Goal: Information Seeking & Learning: Learn about a topic

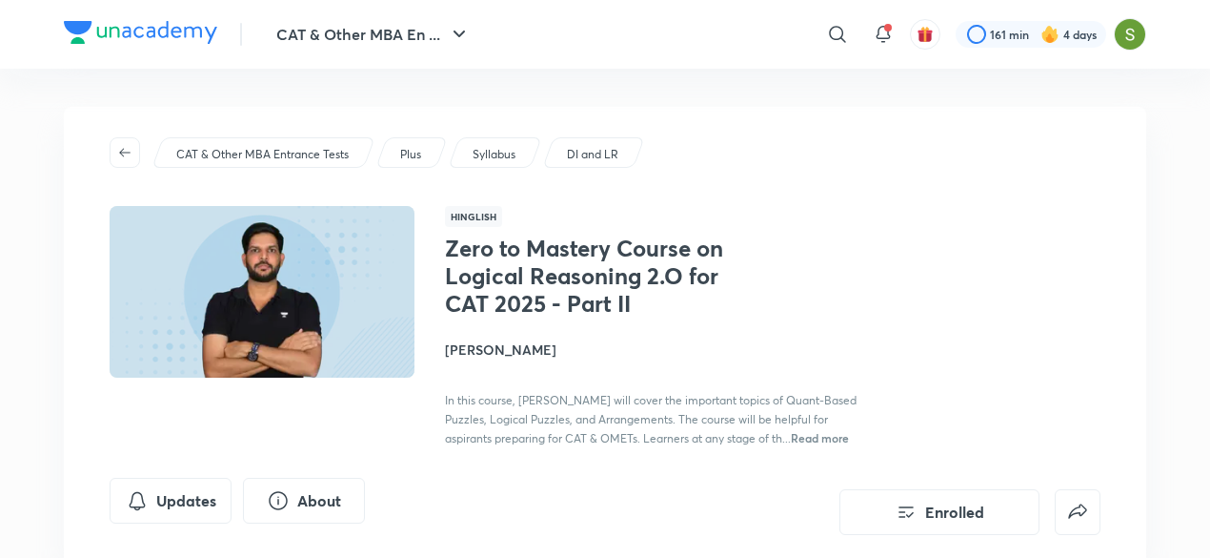
click at [278, 152] on p "CAT & Other MBA Entrance Tests" at bounding box center [262, 154] width 172 height 17
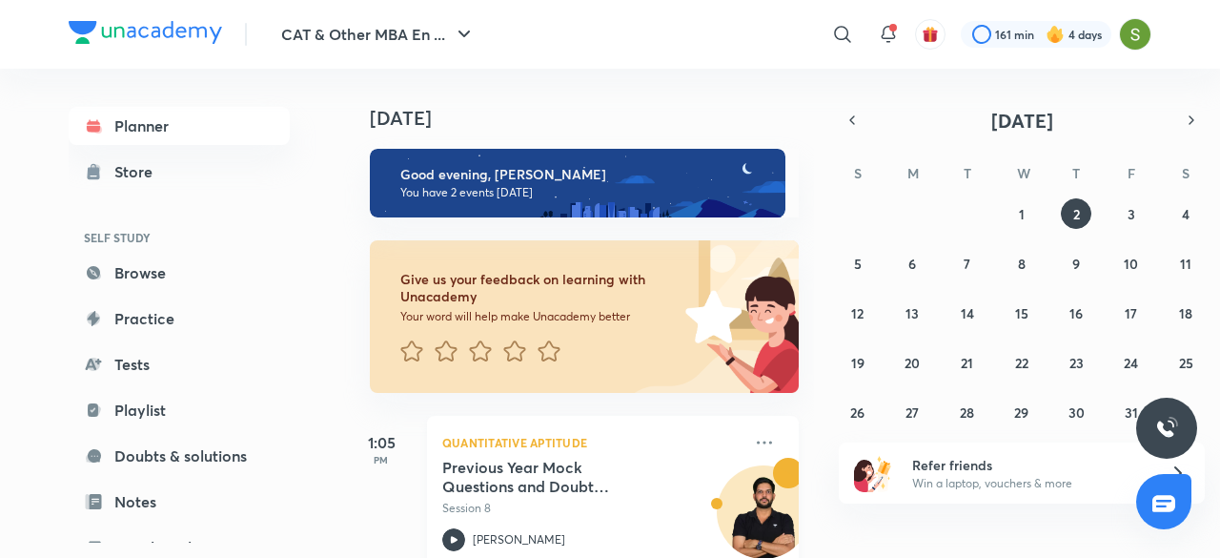
scroll to position [219, 0]
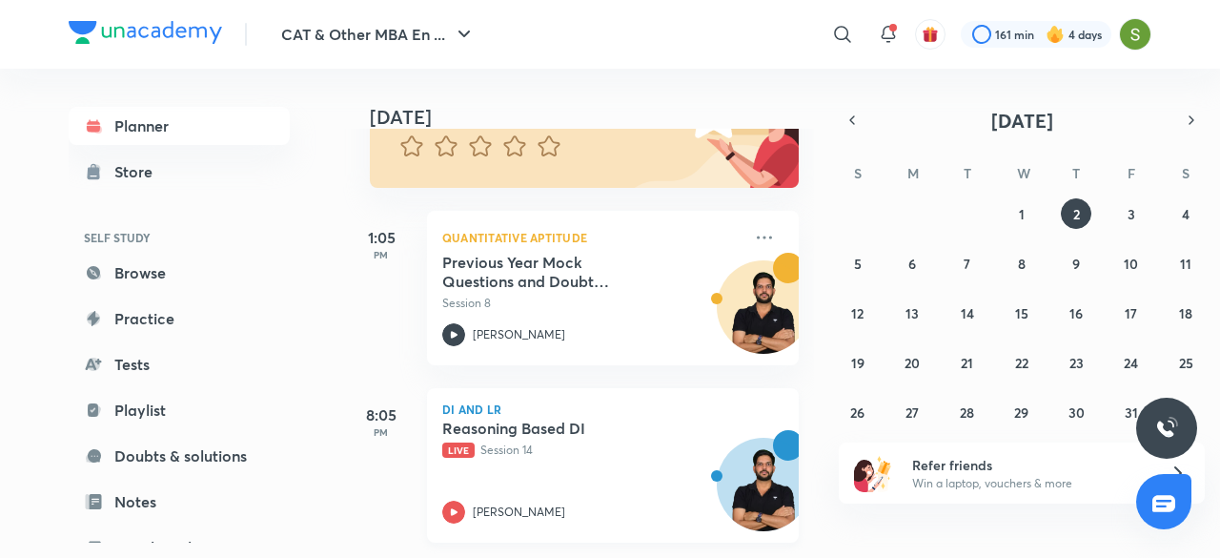
click at [561, 448] on div "Reasoning Based DI Live Session 14 [PERSON_NAME]" at bounding box center [591, 470] width 299 height 105
